Goal: Find specific page/section: Find specific page/section

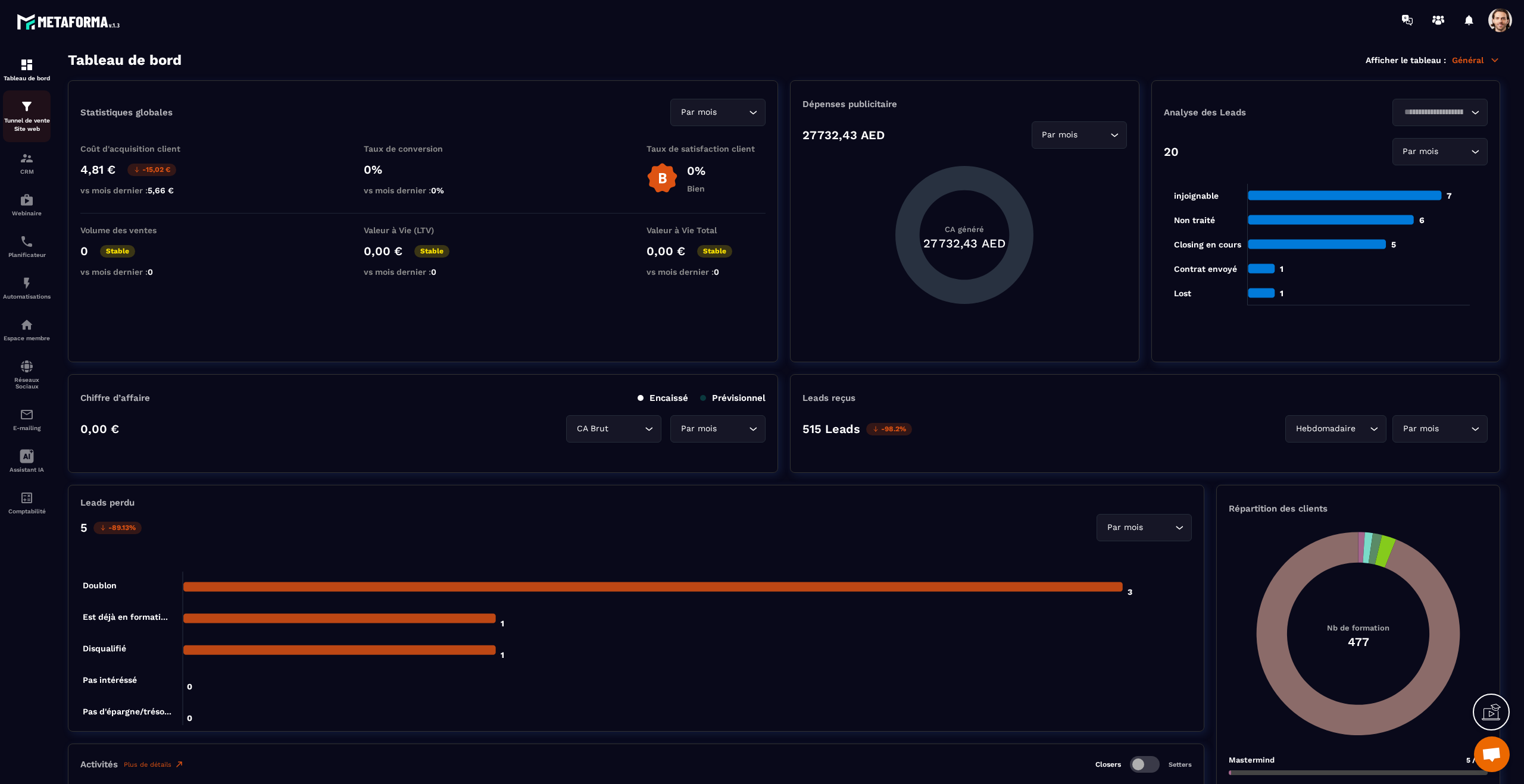
click at [45, 125] on p "Tunnel de vente Site web" at bounding box center [26, 125] width 48 height 16
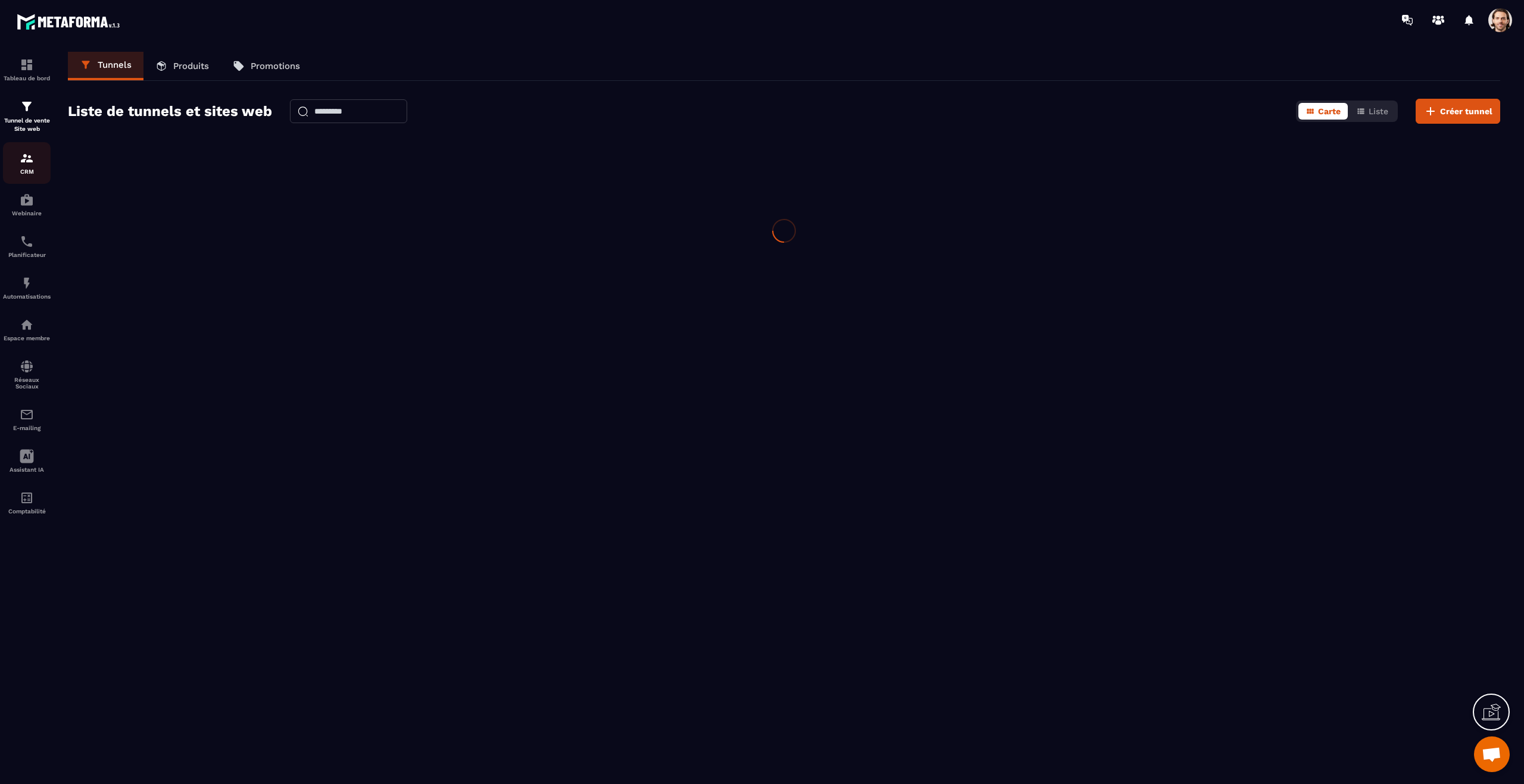
click at [34, 155] on div "CRM" at bounding box center [26, 163] width 48 height 24
click at [35, 200] on div "Webinaire" at bounding box center [26, 204] width 48 height 24
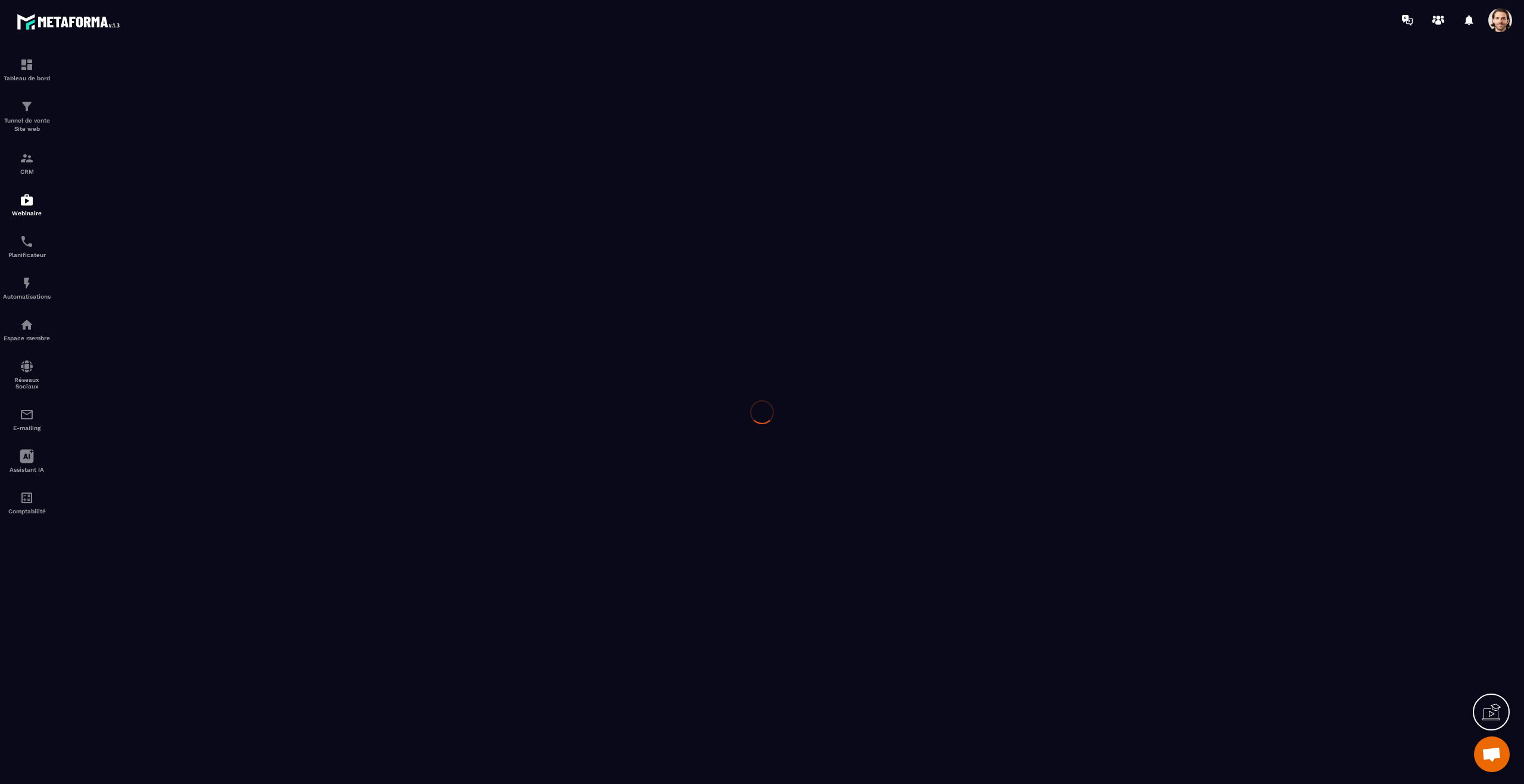
click at [39, 258] on div at bounding box center [762, 412] width 1524 height 744
click at [29, 241] on img at bounding box center [27, 242] width 14 height 14
